Goal: Find specific page/section: Find specific page/section

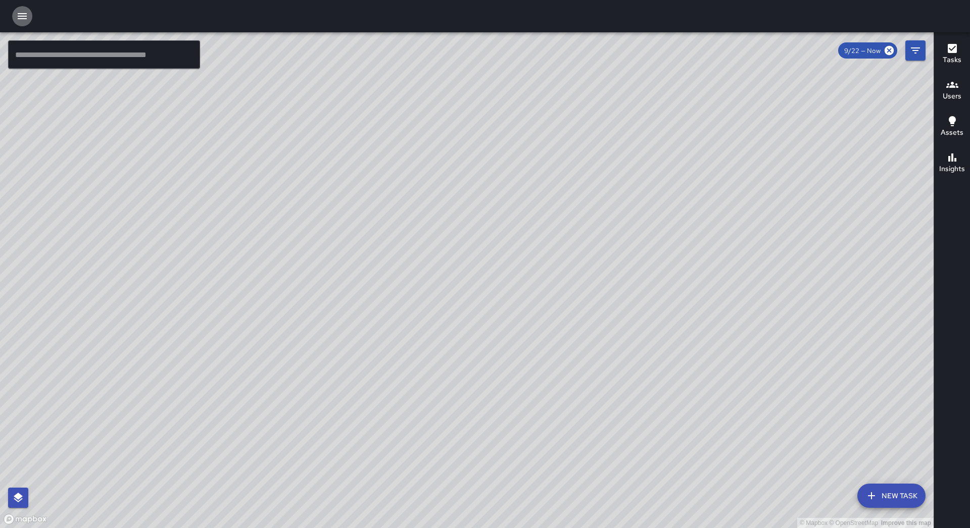
click at [23, 18] on icon "button" at bounding box center [22, 16] width 12 height 12
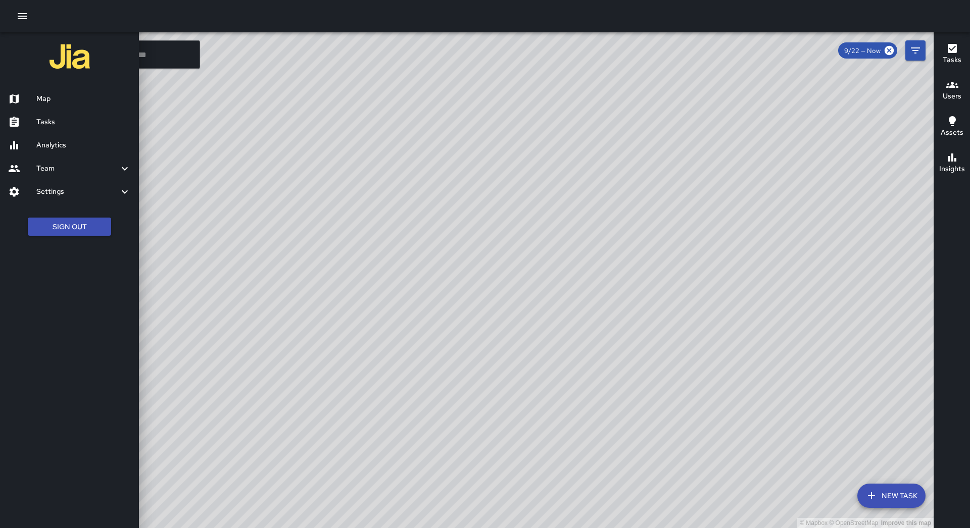
click at [68, 132] on div "Tasks" at bounding box center [69, 122] width 139 height 23
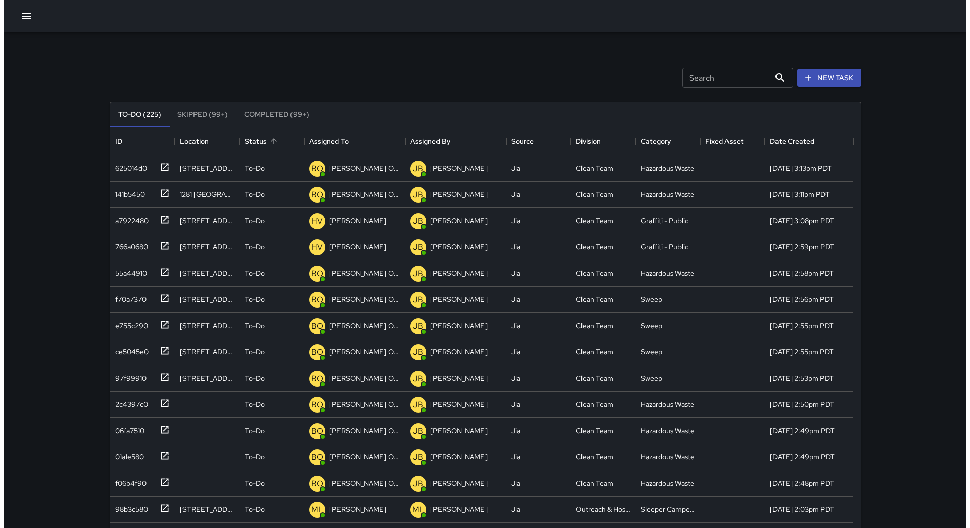
scroll to position [8, 8]
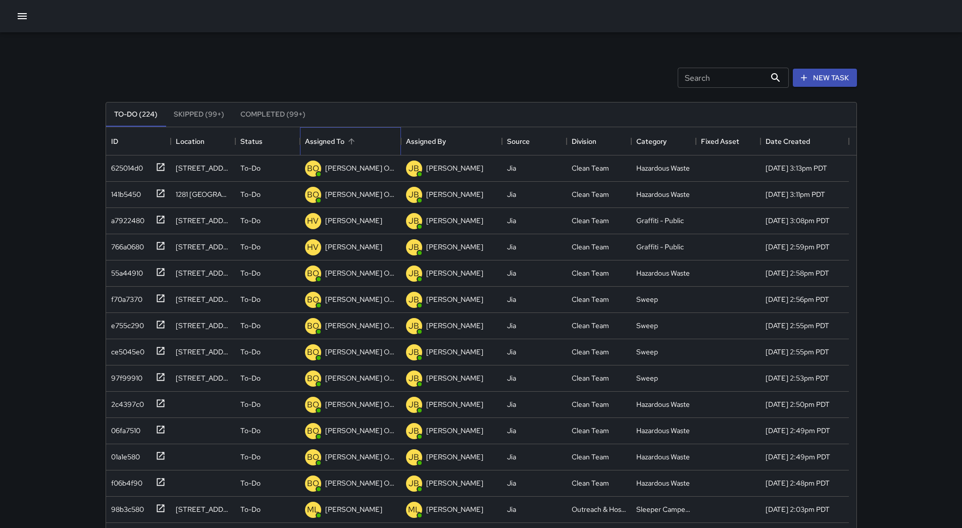
click at [351, 131] on div "Assigned To" at bounding box center [350, 141] width 91 height 28
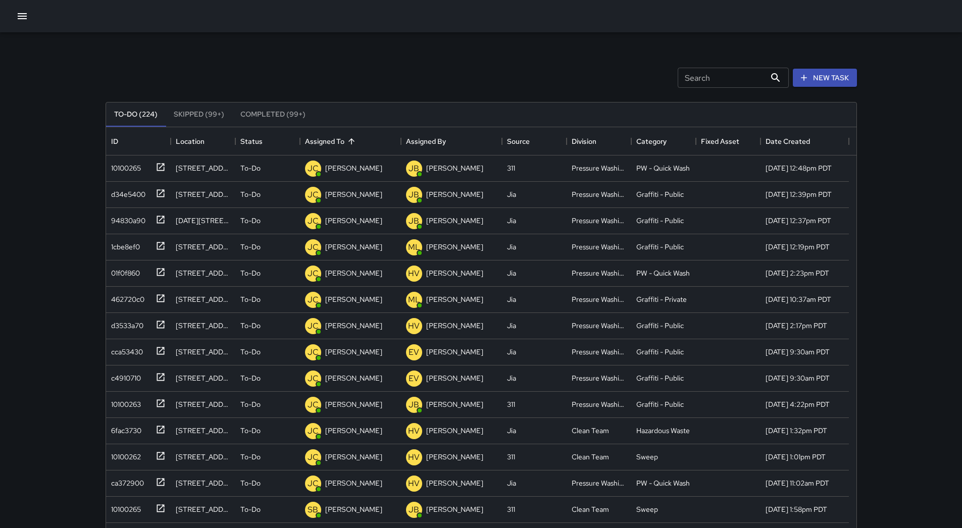
click at [24, 18] on icon "button" at bounding box center [22, 16] width 12 height 12
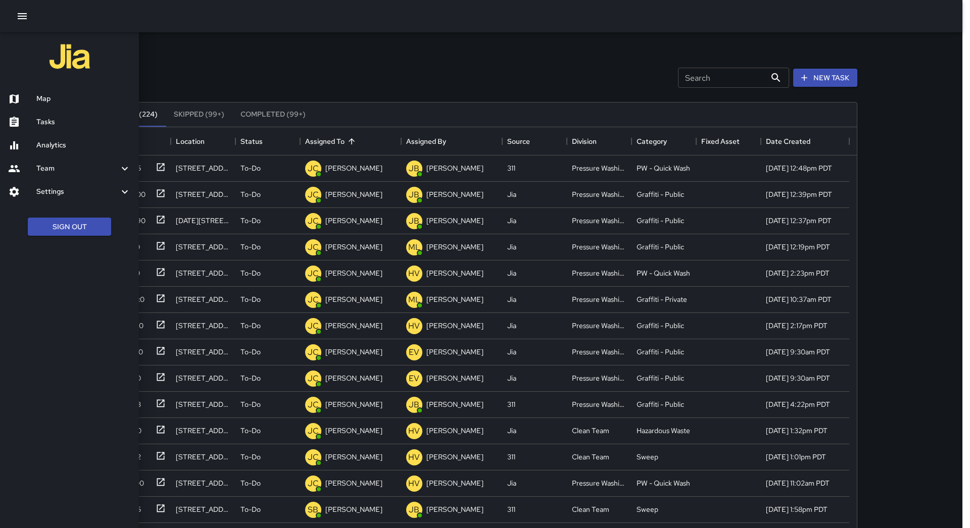
click at [56, 100] on h6 "Map" at bounding box center [83, 98] width 94 height 11
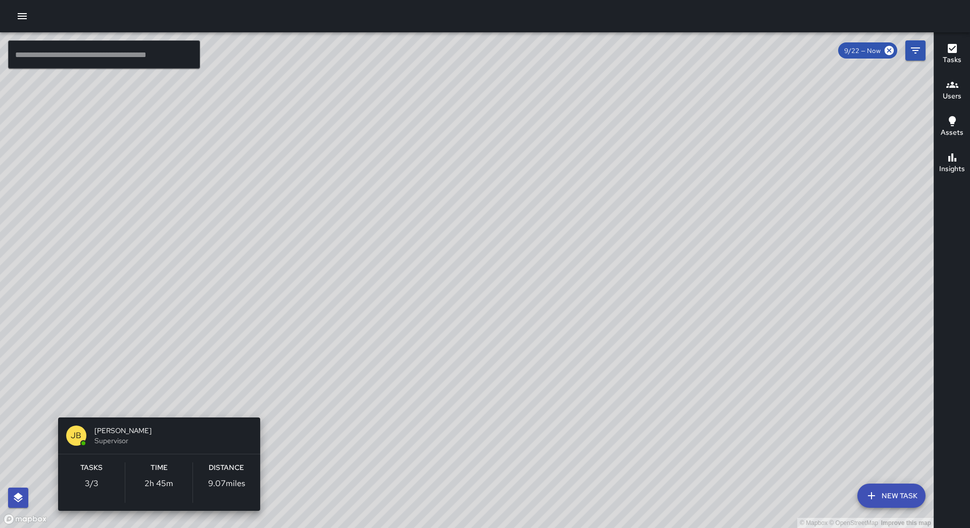
click at [157, 402] on div "© Mapbox © OpenStreetMap Improve this map [PERSON_NAME] Supervisor Tasks 3 / 3 …" at bounding box center [466, 280] width 933 height 496
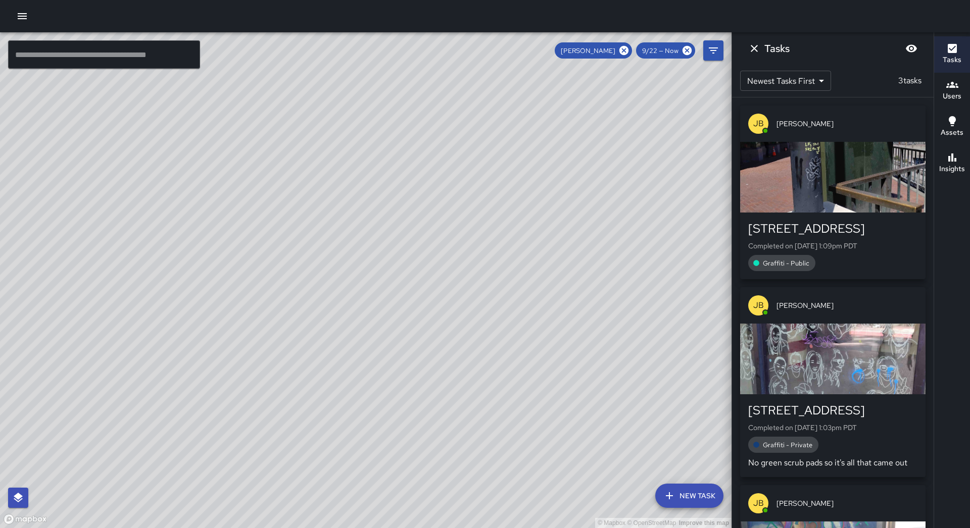
drag, startPoint x: 286, startPoint y: 426, endPoint x: 459, endPoint y: 319, distance: 203.5
click at [459, 319] on div "© Mapbox © OpenStreetMap Improve this map" at bounding box center [365, 280] width 731 height 496
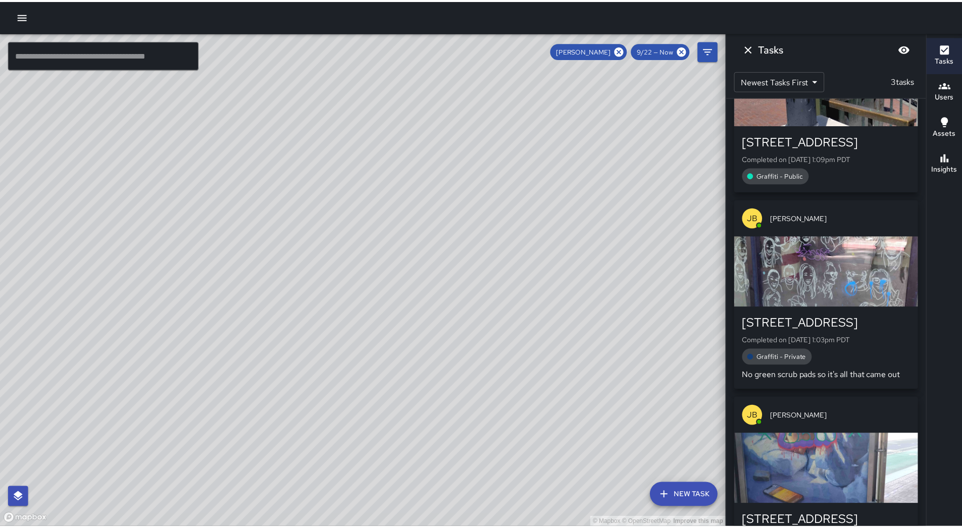
scroll to position [139, 0]
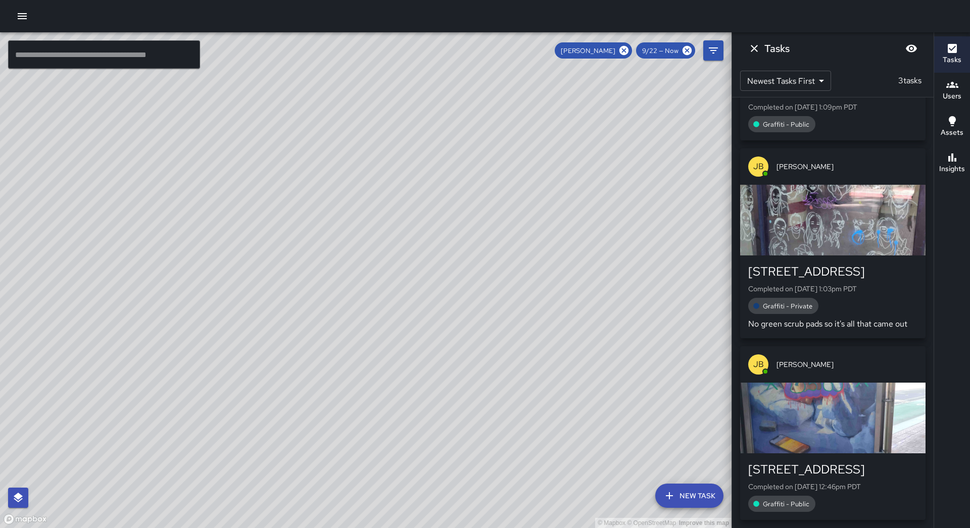
click at [856, 411] on div "button" at bounding box center [832, 418] width 185 height 71
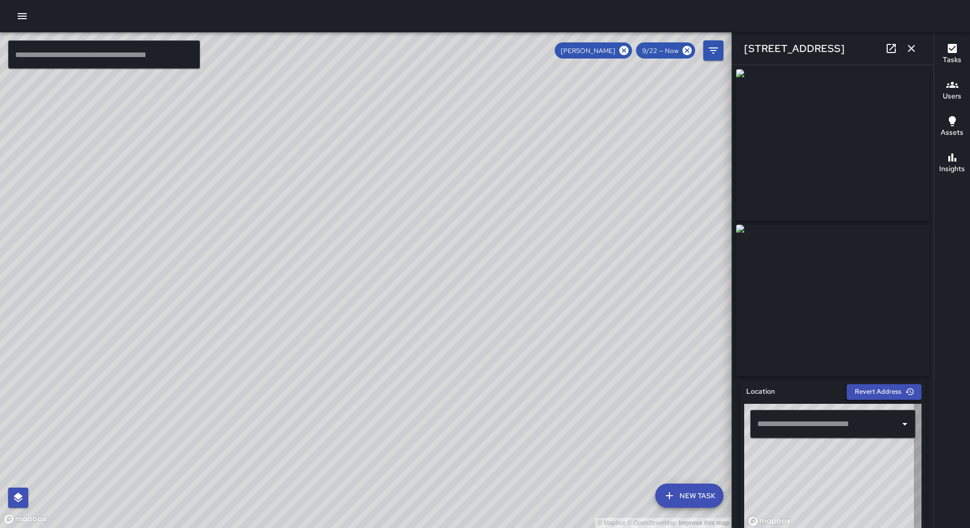
type input "**********"
click at [911, 48] on icon "button" at bounding box center [911, 48] width 7 height 7
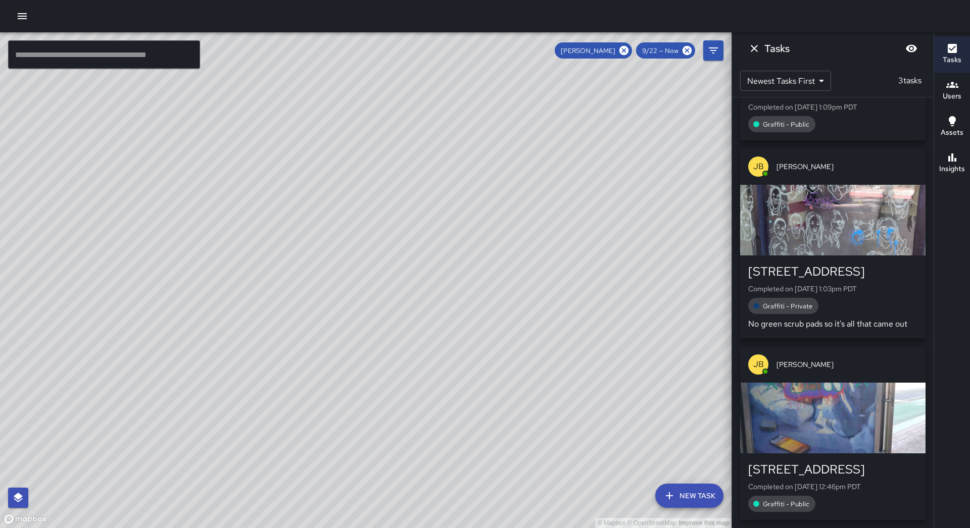
click at [20, 18] on icon "button" at bounding box center [22, 16] width 12 height 12
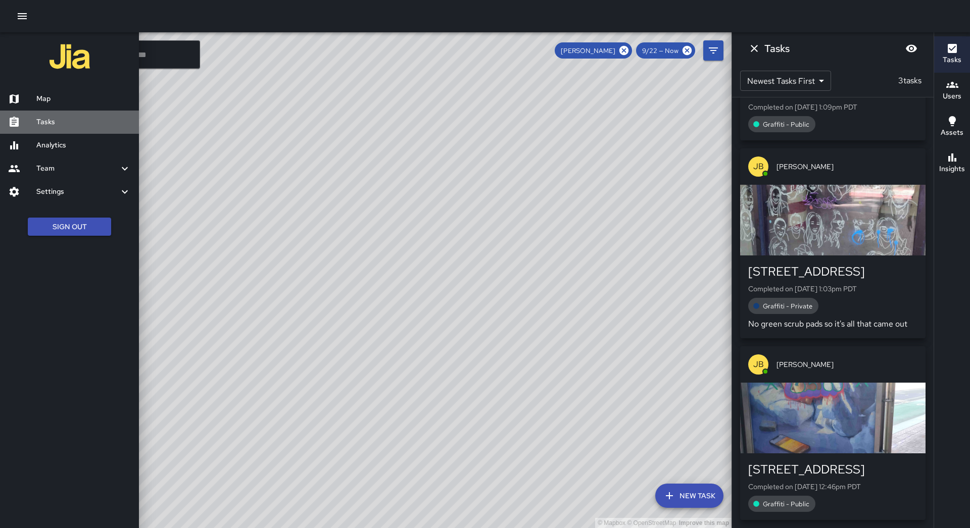
click at [53, 120] on h6 "Tasks" at bounding box center [83, 122] width 94 height 11
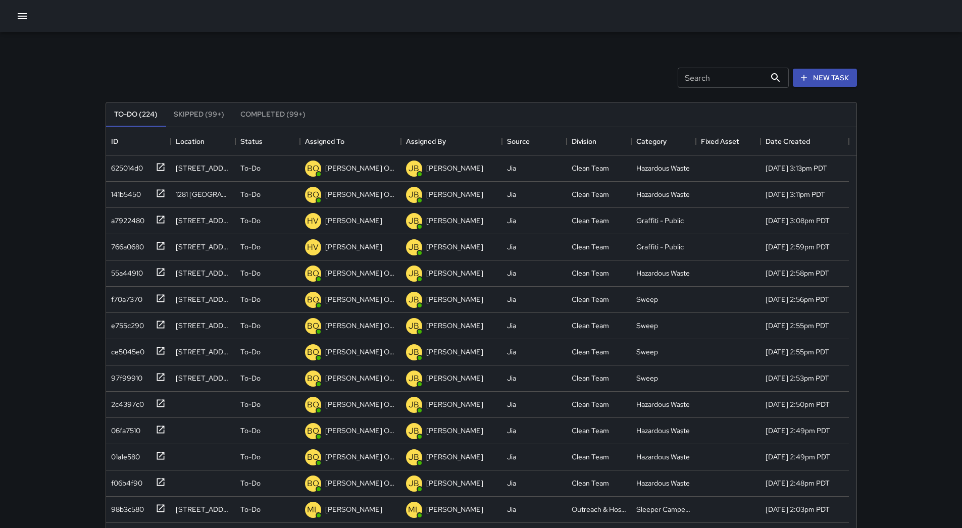
scroll to position [420, 743]
